Goal: Obtain resource: Obtain resource

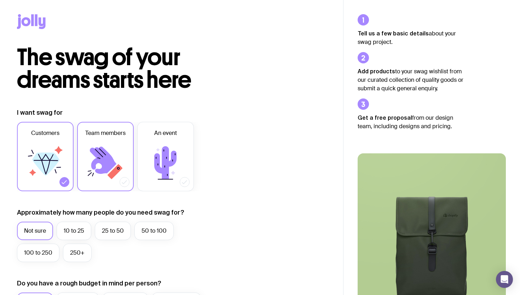
click at [114, 163] on icon at bounding box center [103, 159] width 27 height 27
click at [0, 0] on input "Team members" at bounding box center [0, 0] width 0 height 0
click at [51, 176] on icon at bounding box center [45, 162] width 42 height 42
click at [0, 0] on input "Customers" at bounding box center [0, 0] width 0 height 0
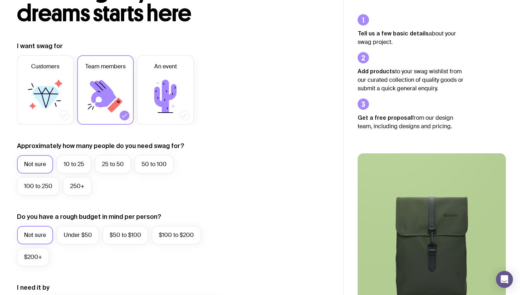
scroll to position [71, 0]
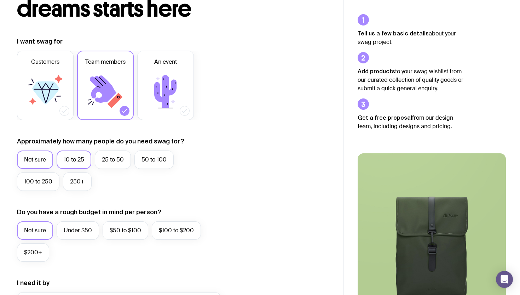
click at [79, 157] on label "10 to 25" at bounding box center [74, 159] width 35 height 18
click at [0, 0] on input "10 to 25" at bounding box center [0, 0] width 0 height 0
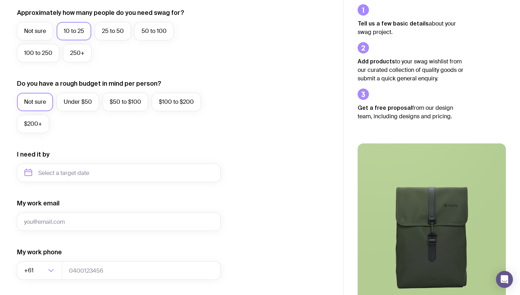
scroll to position [307, 0]
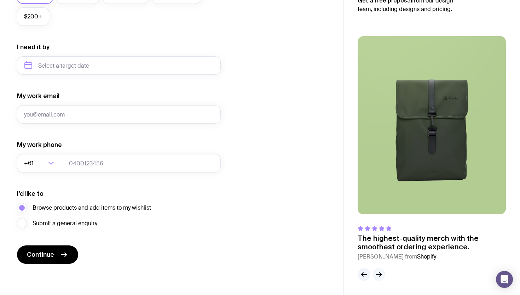
click at [382, 274] on icon "button" at bounding box center [379, 274] width 8 height 8
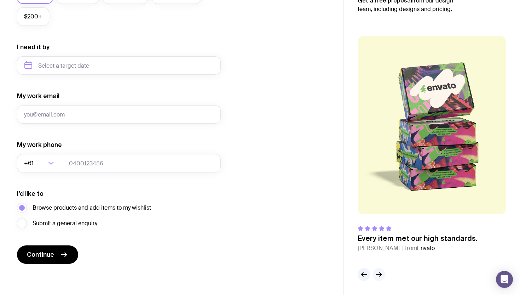
click at [382, 274] on icon "button" at bounding box center [379, 274] width 8 height 8
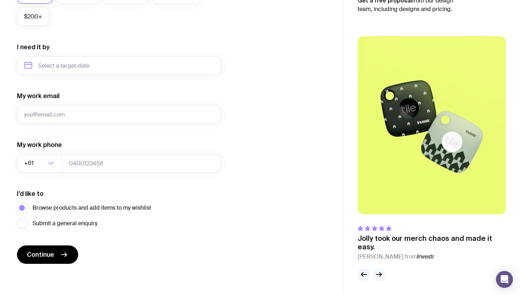
click at [382, 274] on icon "button" at bounding box center [379, 274] width 8 height 8
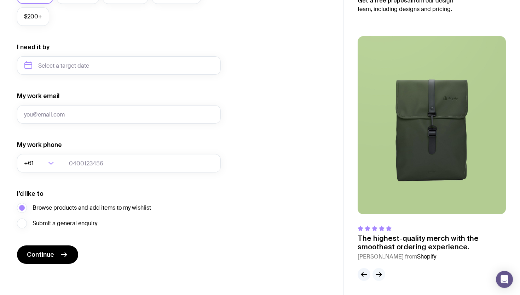
click at [382, 274] on icon "button" at bounding box center [379, 274] width 8 height 8
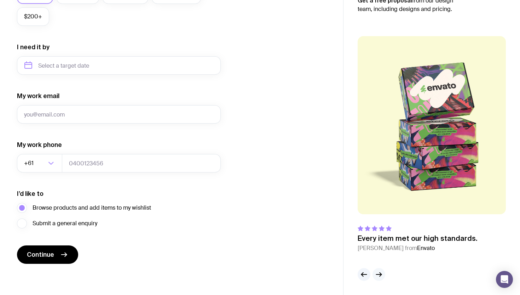
click at [382, 274] on icon "button" at bounding box center [379, 274] width 8 height 8
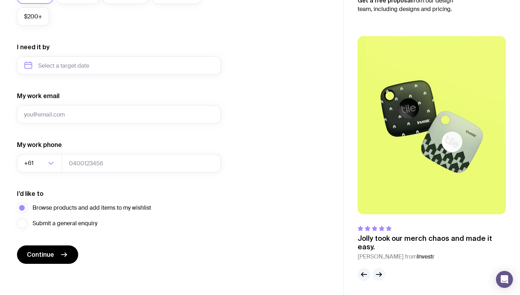
click at [382, 274] on icon "button" at bounding box center [379, 274] width 8 height 8
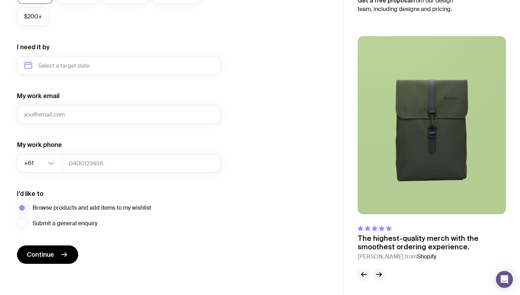
click at [382, 274] on icon "button" at bounding box center [379, 274] width 8 height 8
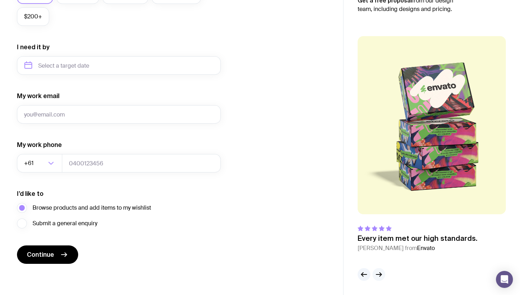
click at [382, 274] on icon "button" at bounding box center [379, 274] width 8 height 8
